Goal: Find specific page/section: Find specific page/section

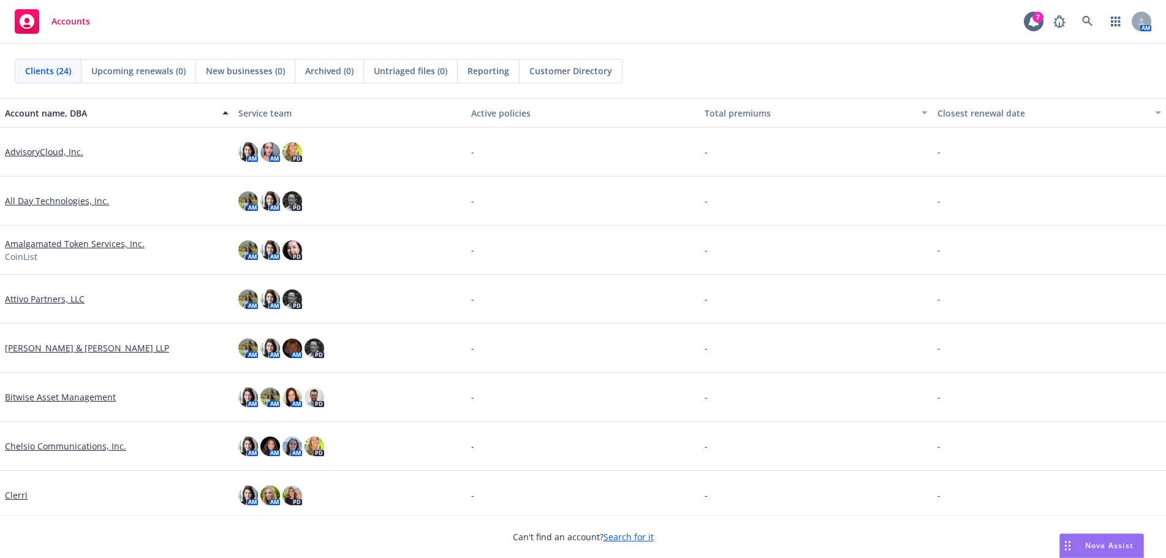
scroll to position [123, 0]
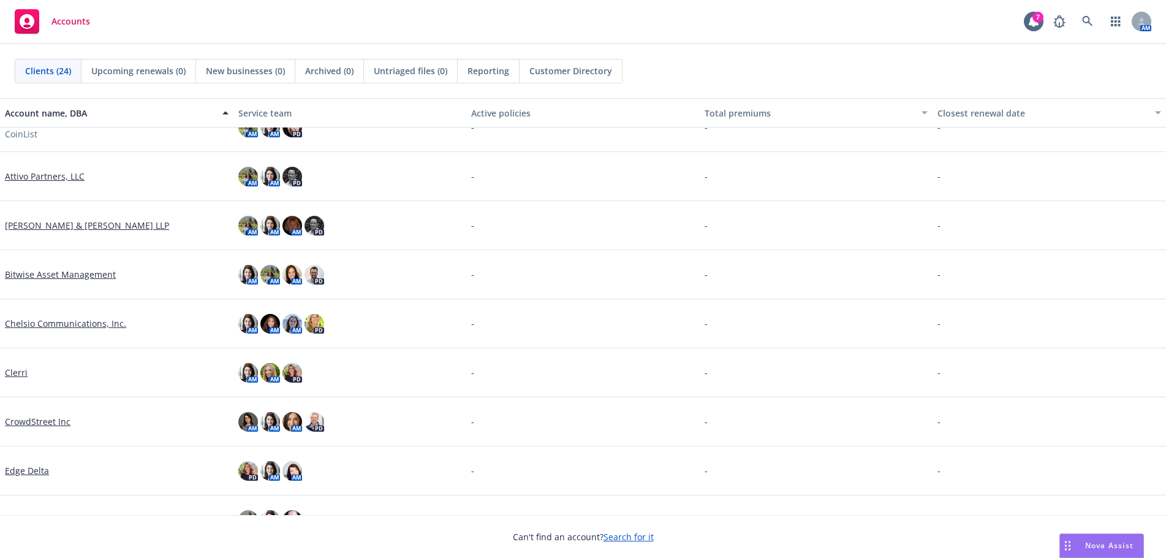
click at [18, 420] on link "CrowdStreet Inc" at bounding box center [38, 421] width 66 height 13
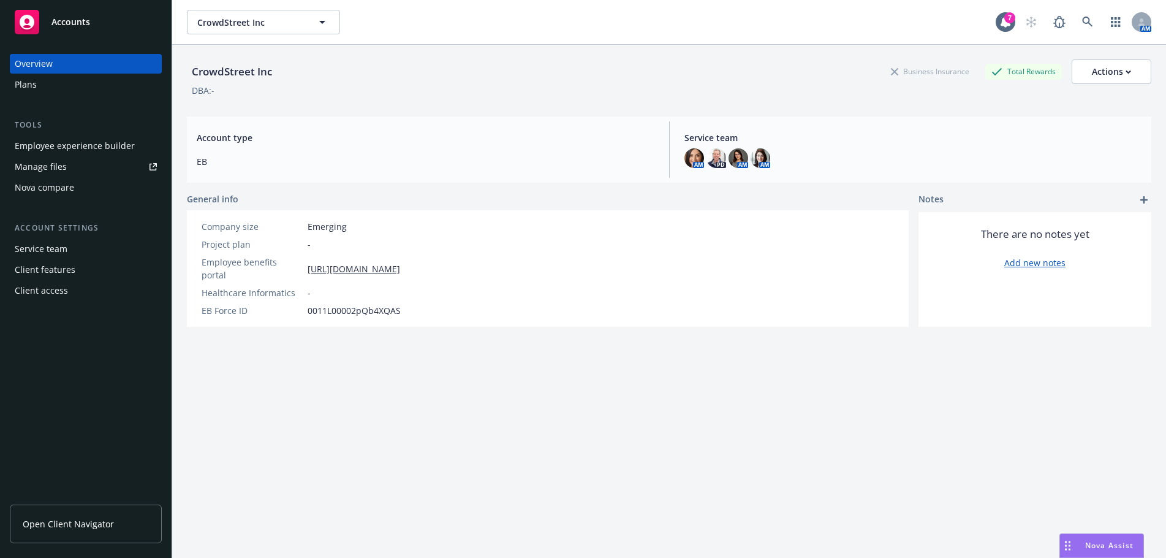
click at [26, 79] on div "Plans" at bounding box center [26, 85] width 22 height 20
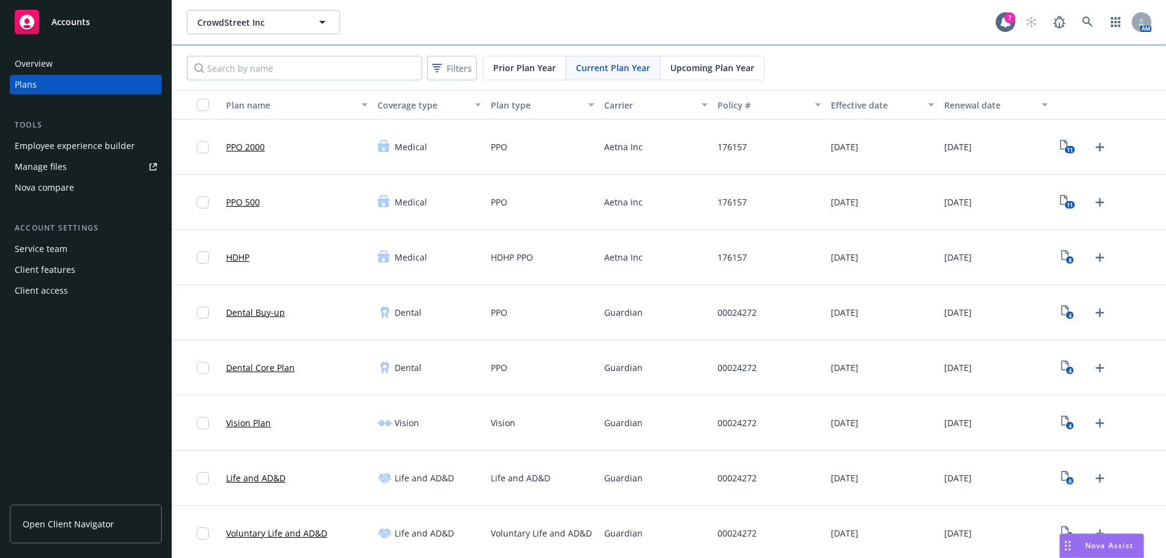
click at [239, 144] on link "PPO 2000" at bounding box center [245, 146] width 39 height 13
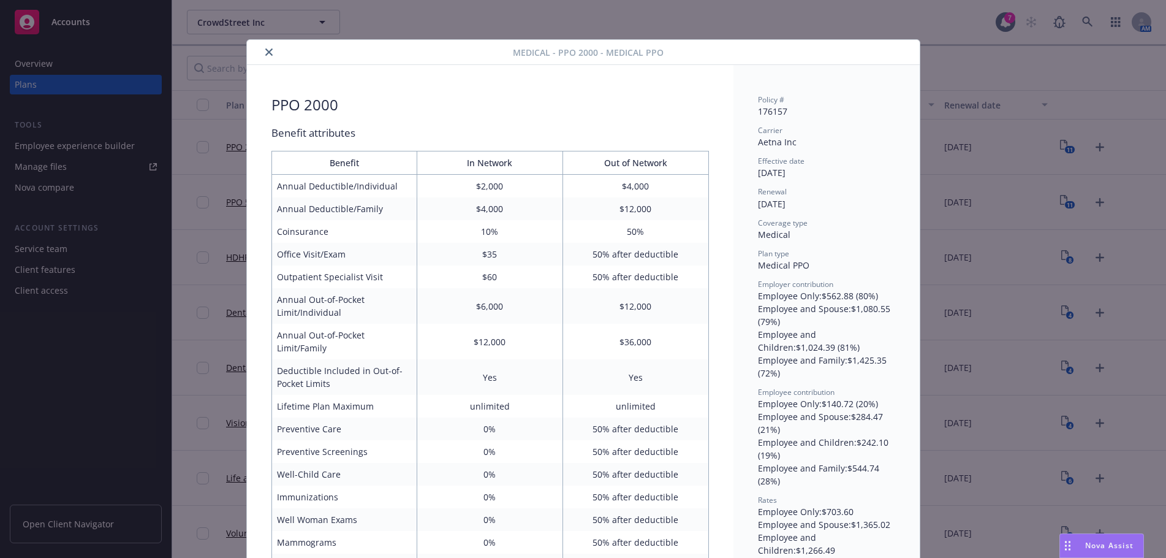
scroll to position [37, 0]
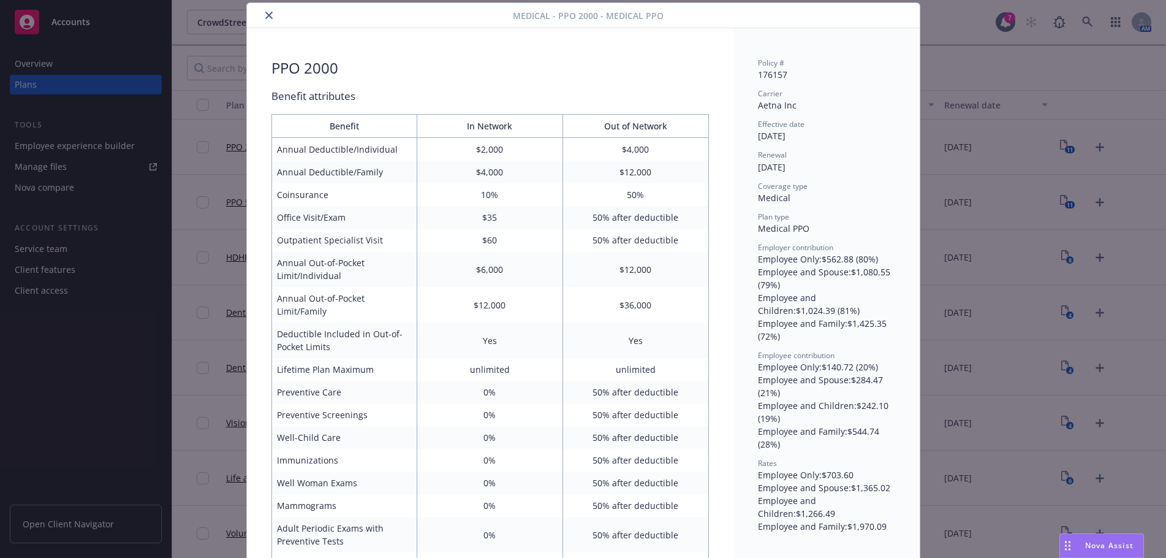
click at [262, 14] on button "close" at bounding box center [269, 15] width 15 height 15
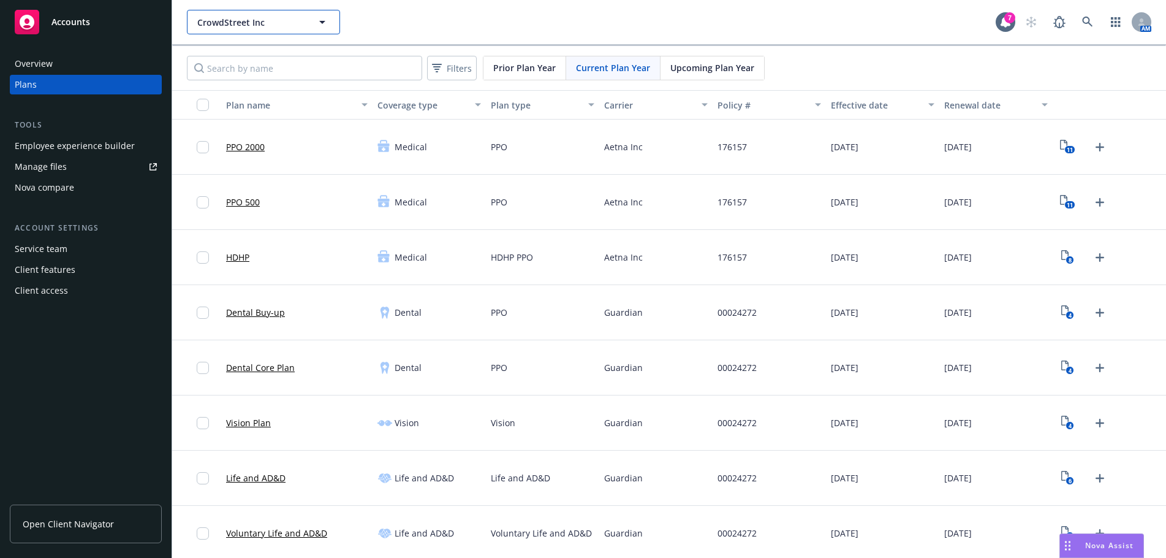
click at [297, 25] on span "CrowdStreet Inc" at bounding box center [250, 22] width 106 height 13
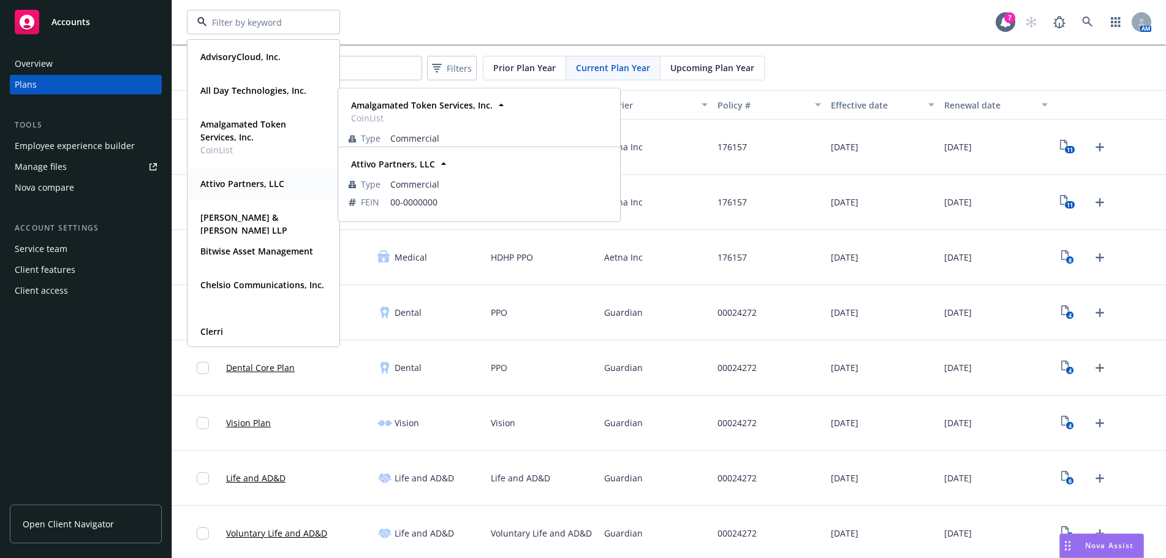
click at [242, 179] on strong "Attivo Partners, LLC" at bounding box center [242, 184] width 84 height 12
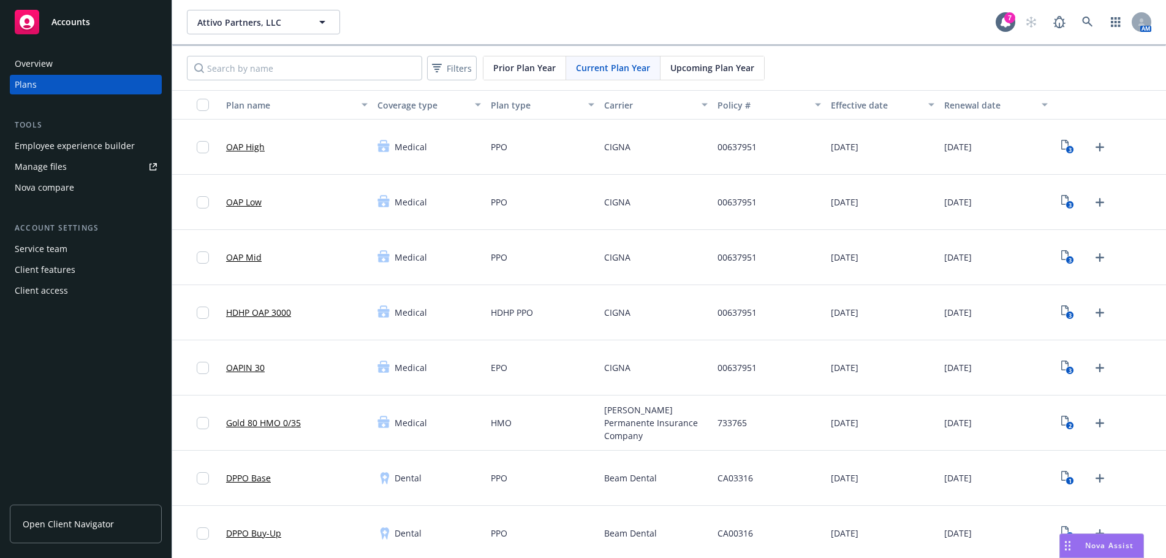
click at [68, 151] on div "Employee experience builder" at bounding box center [75, 146] width 120 height 20
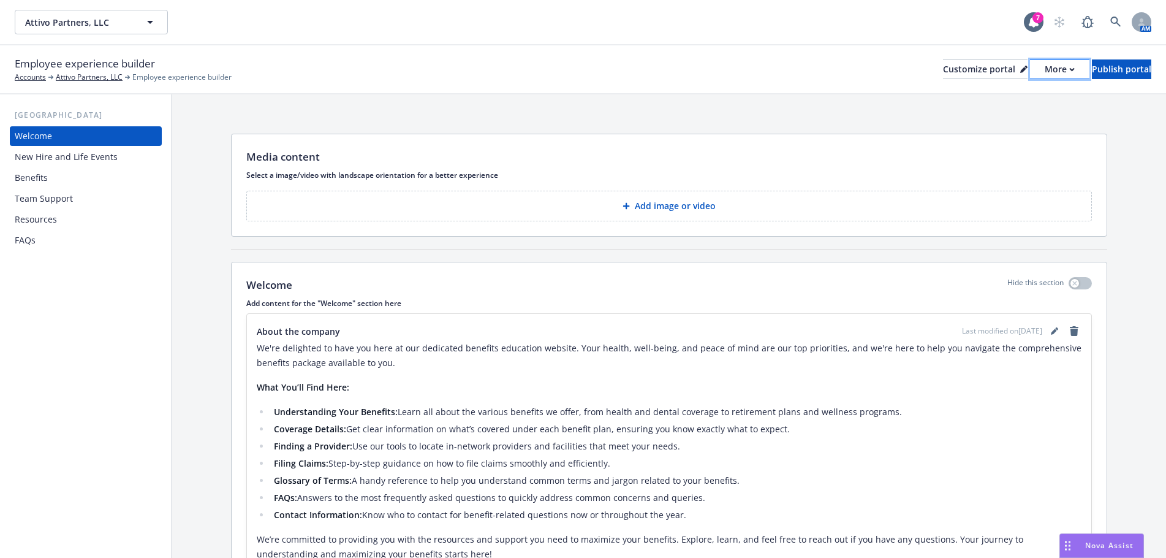
click at [1045, 67] on div "More" at bounding box center [1060, 69] width 30 height 18
click at [1007, 98] on link "Copy preview link" at bounding box center [995, 97] width 112 height 25
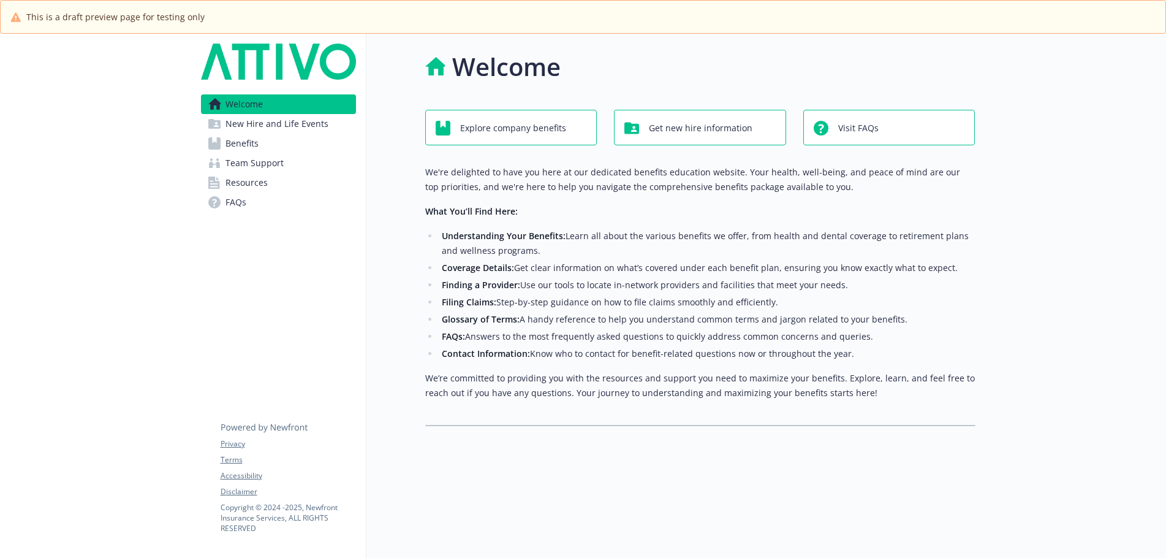
click at [287, 129] on span "New Hire and Life Events" at bounding box center [276, 124] width 103 height 20
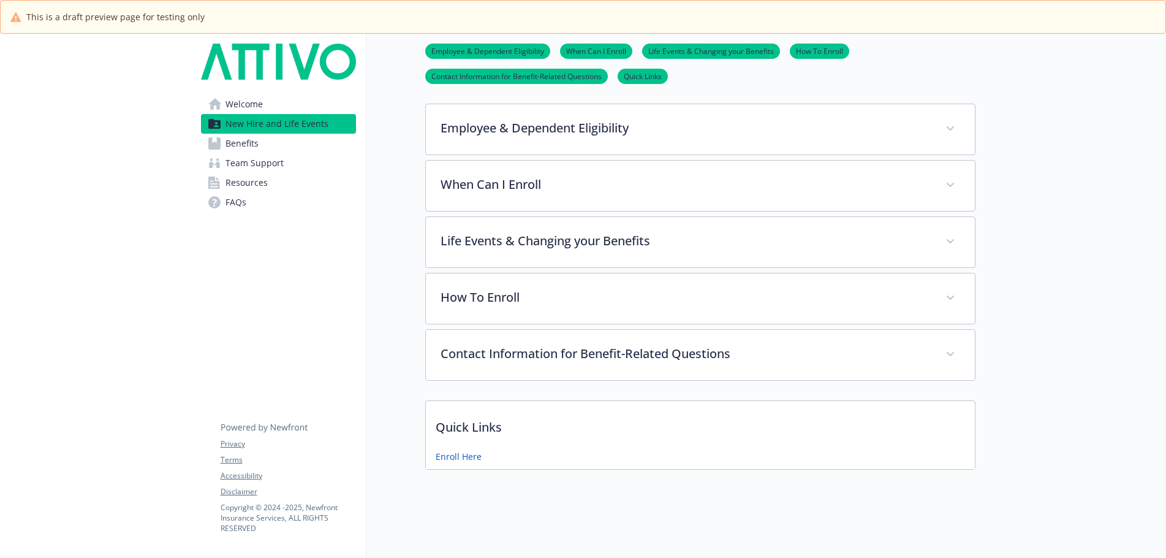
scroll to position [308, 0]
click at [264, 147] on link "Benefits" at bounding box center [278, 144] width 155 height 20
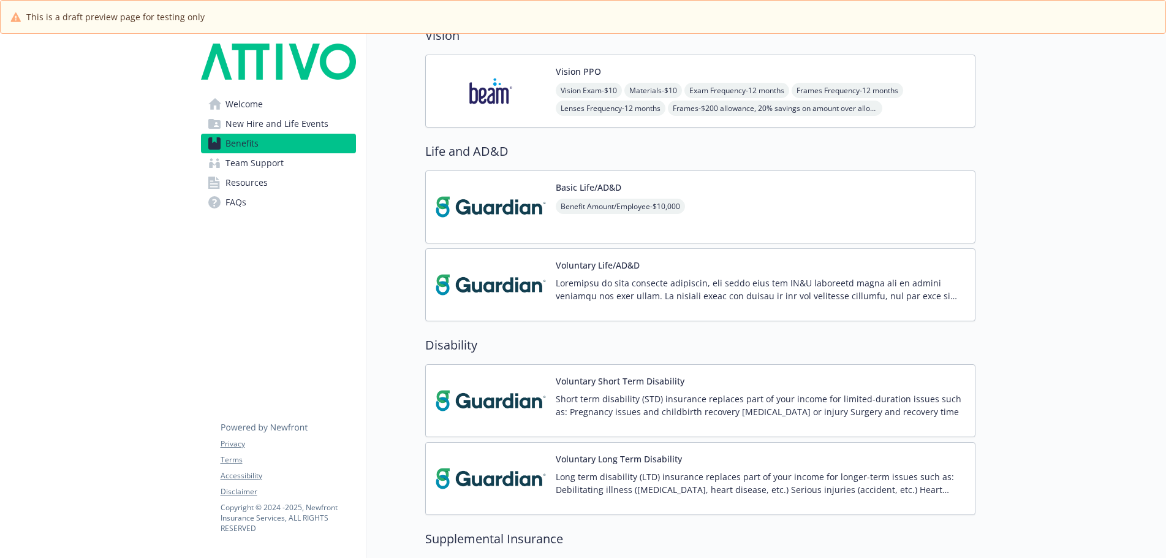
click at [263, 171] on span "Team Support" at bounding box center [254, 163] width 58 height 20
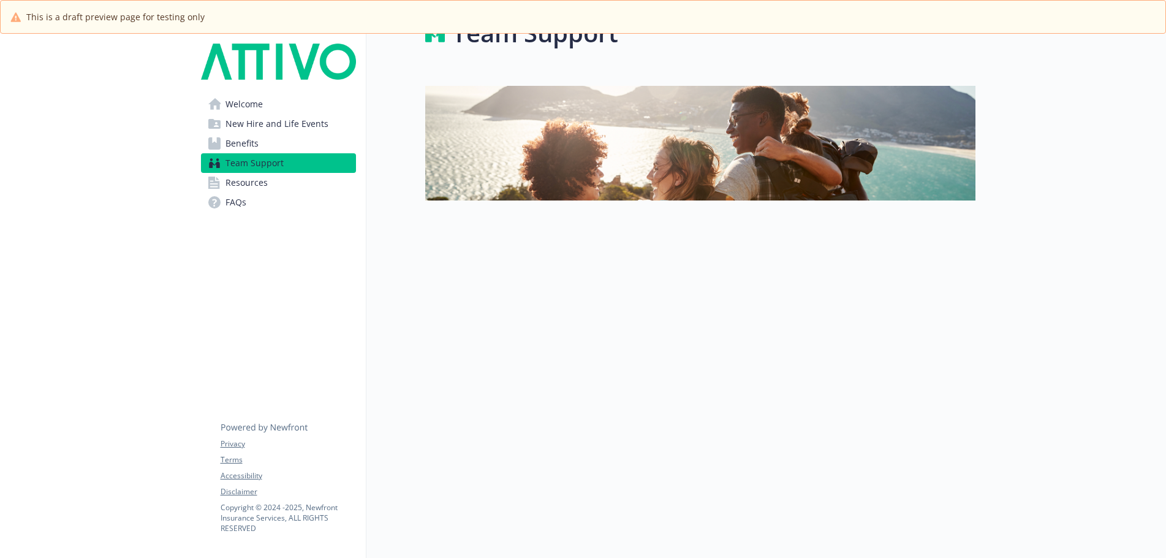
scroll to position [43, 0]
click at [252, 187] on span "Resources" at bounding box center [246, 183] width 42 height 20
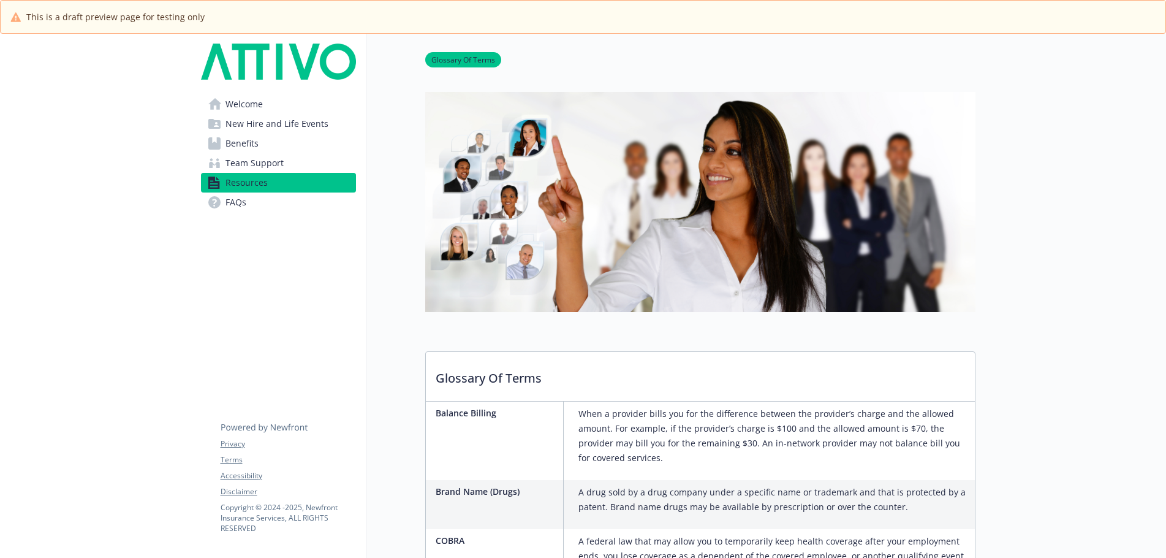
click at [230, 211] on span "FAQs" at bounding box center [235, 202] width 21 height 20
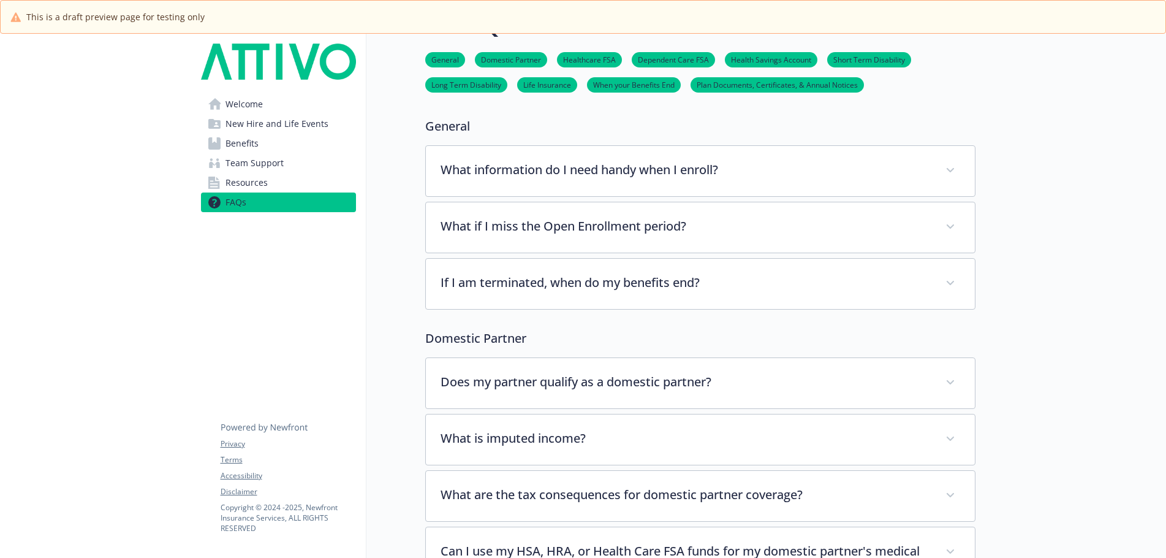
click at [236, 102] on span "Welcome" at bounding box center [243, 104] width 37 height 20
